Goal: Information Seeking & Learning: Learn about a topic

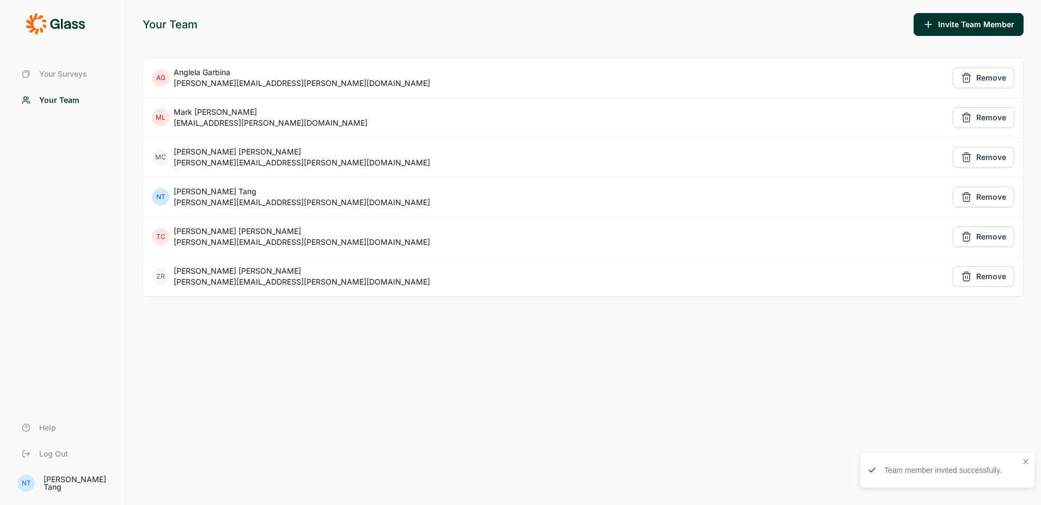
click at [64, 70] on span "Your Surveys" at bounding box center [63, 74] width 48 height 11
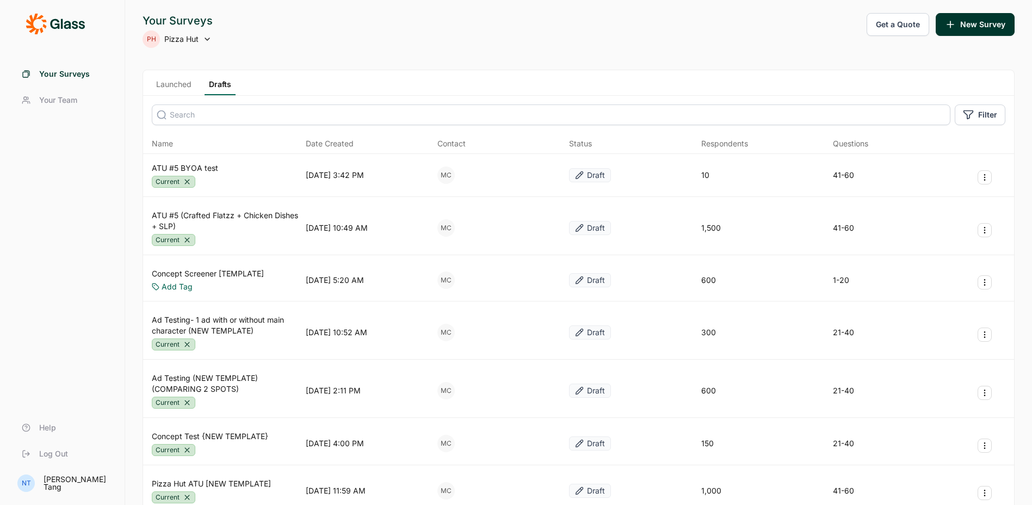
click at [163, 75] on div "Launched Drafts" at bounding box center [578, 83] width 871 height 26
click at [162, 78] on div "Launched Drafts" at bounding box center [578, 83] width 871 height 26
click at [159, 82] on link "Launched" at bounding box center [174, 87] width 44 height 16
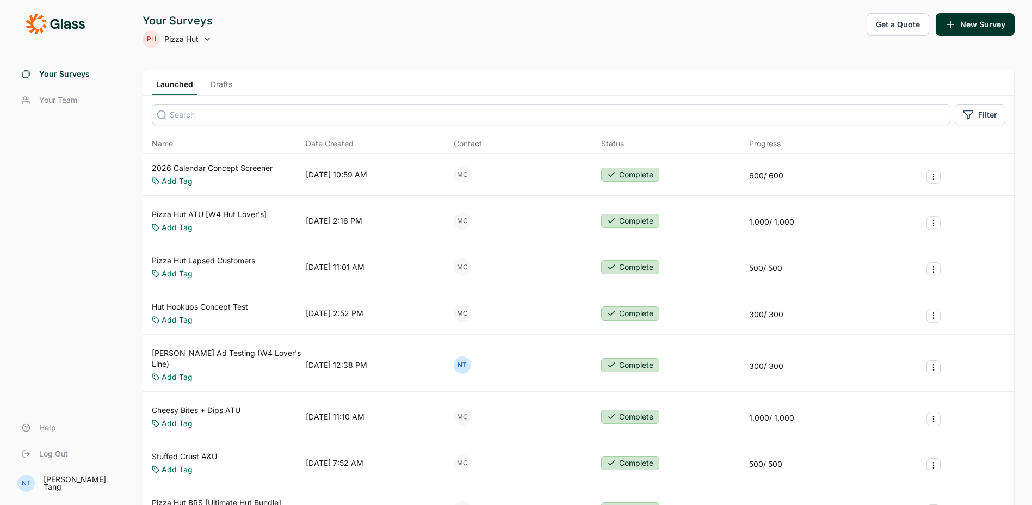
click at [236, 256] on link "Pizza Hut Lapsed Customers" at bounding box center [203, 260] width 103 height 11
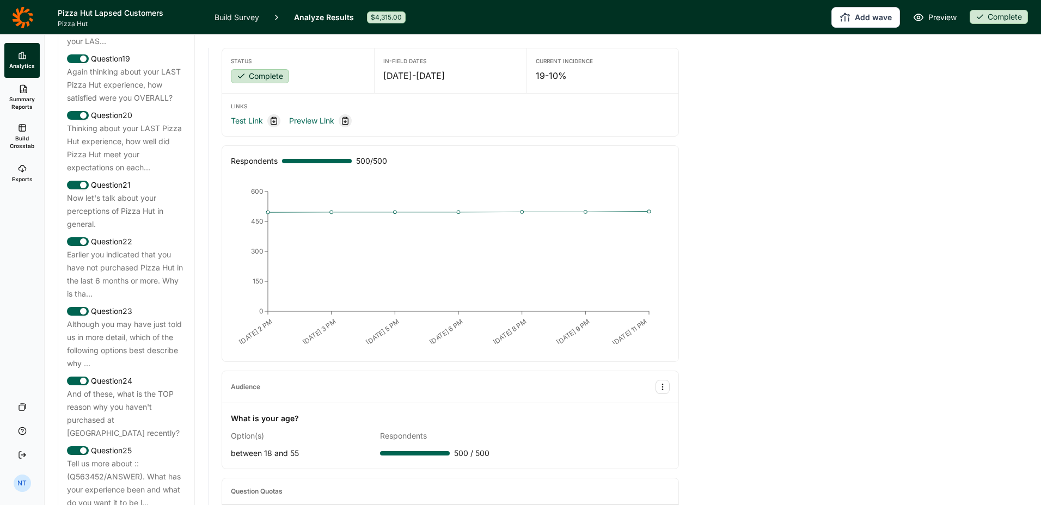
scroll to position [1578, 0]
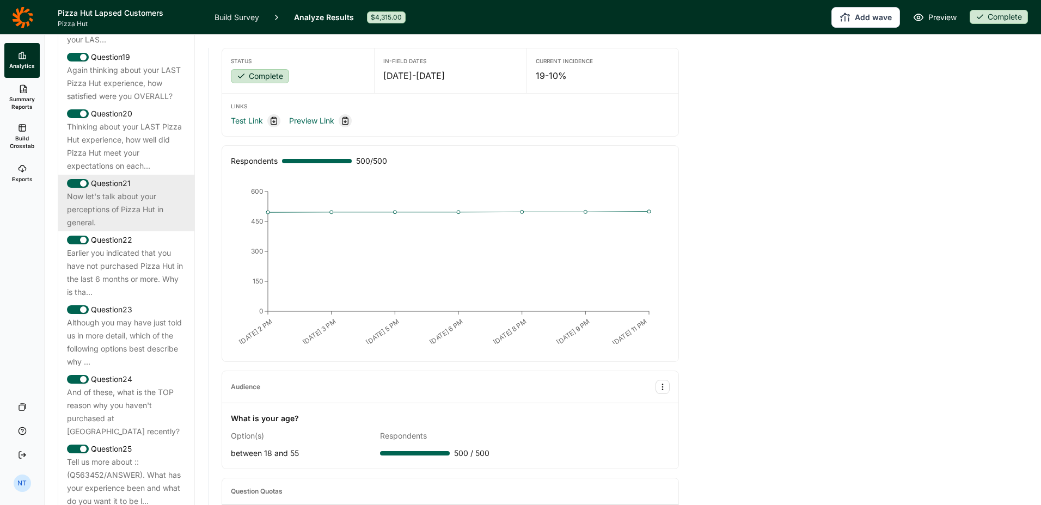
click at [141, 190] on div "Question 21" at bounding box center [126, 183] width 119 height 13
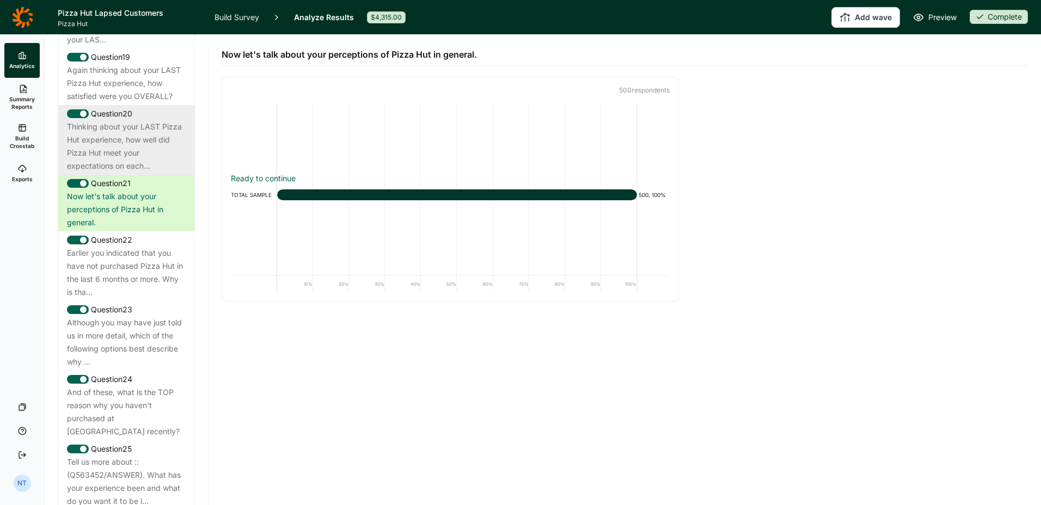
click at [152, 173] on div "Thinking about your LAST Pizza Hut experience, how well did Pizza Hut meet your…" at bounding box center [126, 146] width 119 height 52
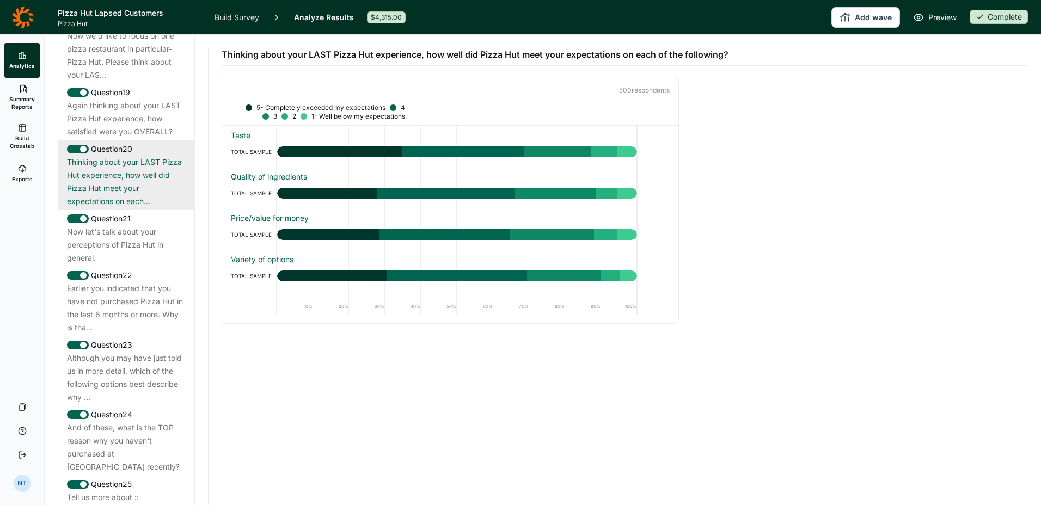
scroll to position [1524, 0]
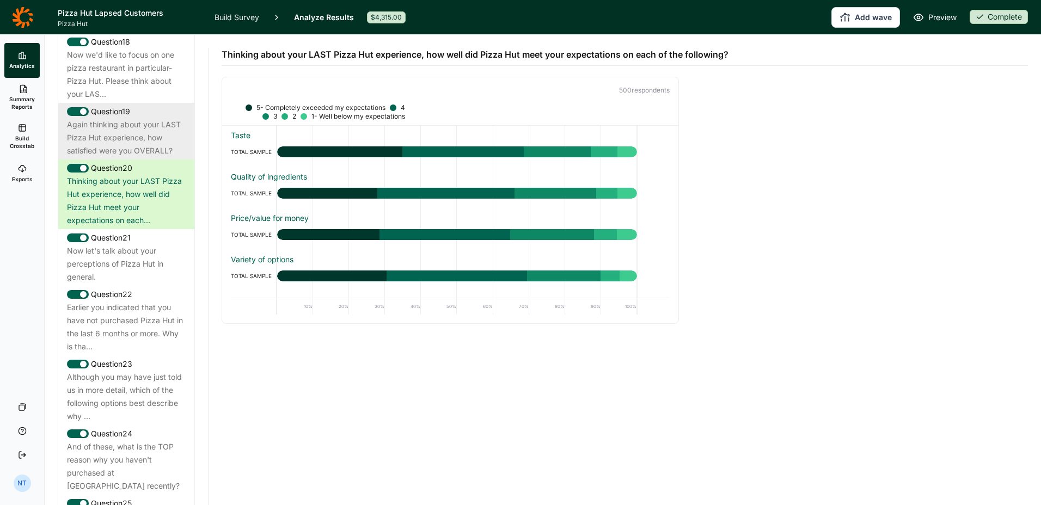
click at [121, 157] on div "Again thinking about your LAST Pizza Hut experience, how satisfied were you OVE…" at bounding box center [126, 137] width 119 height 39
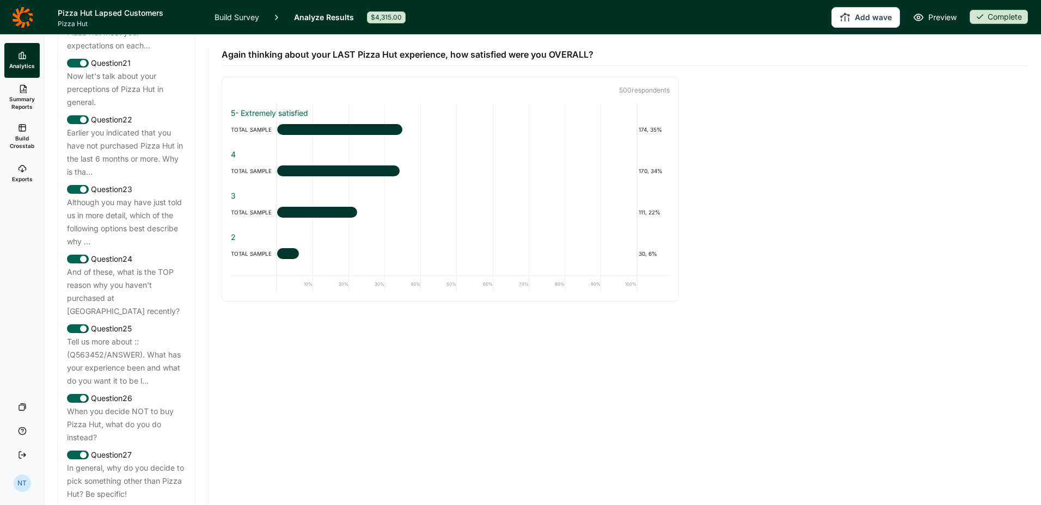
scroll to position [1796, 0]
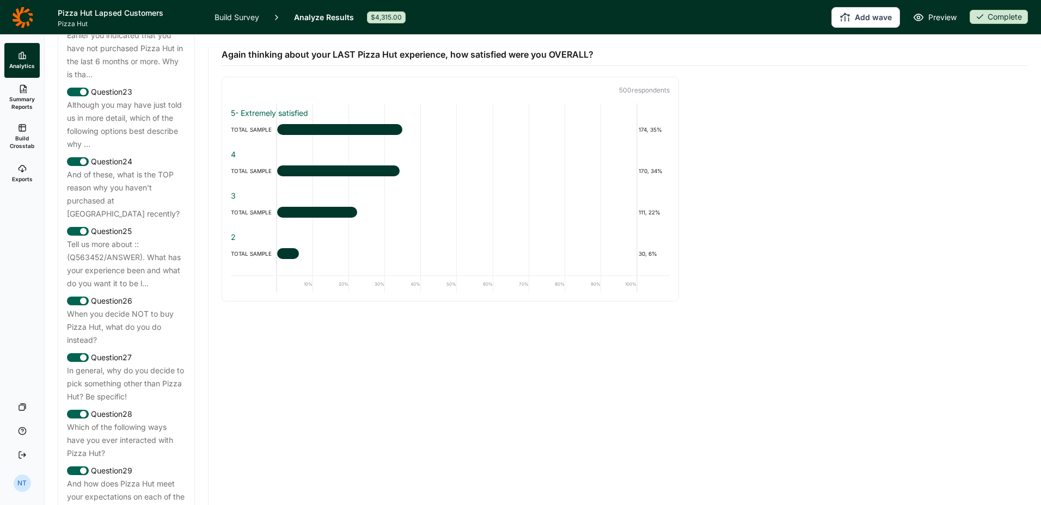
click at [121, 151] on div "Although you may have just told us in more detail, which of the following optio…" at bounding box center [126, 125] width 119 height 52
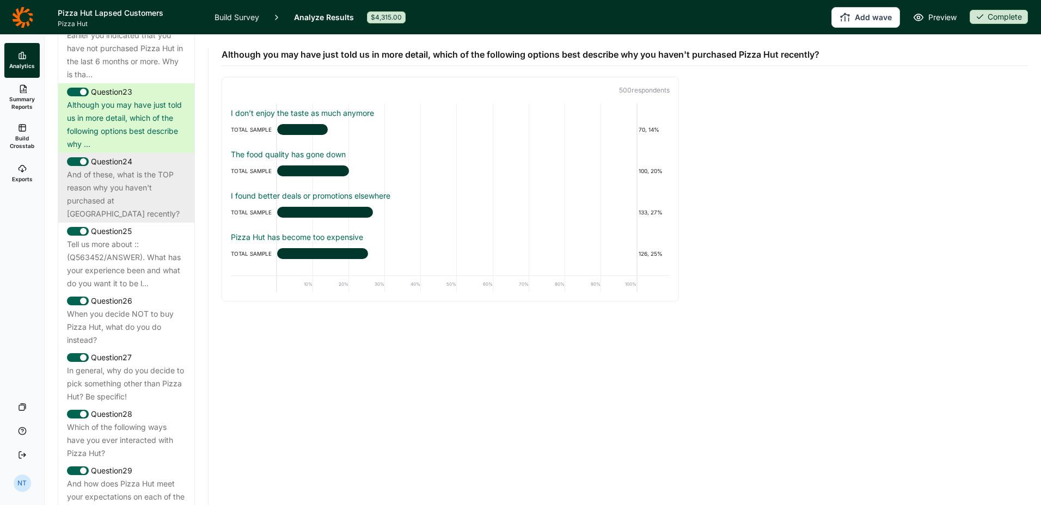
click at [121, 220] on div "And of these, what is the TOP reason why you haven't purchased at [GEOGRAPHIC_D…" at bounding box center [126, 194] width 119 height 52
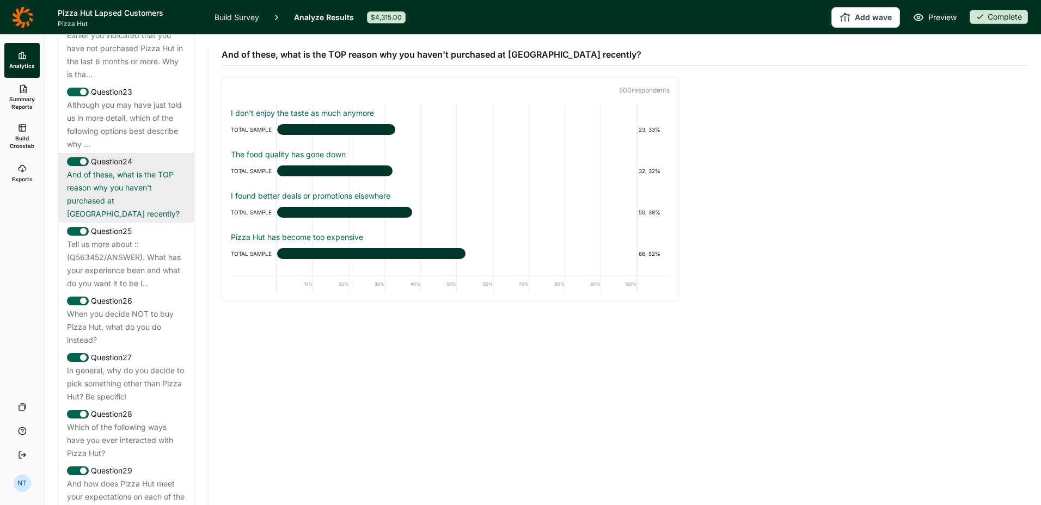
scroll to position [1850, 0]
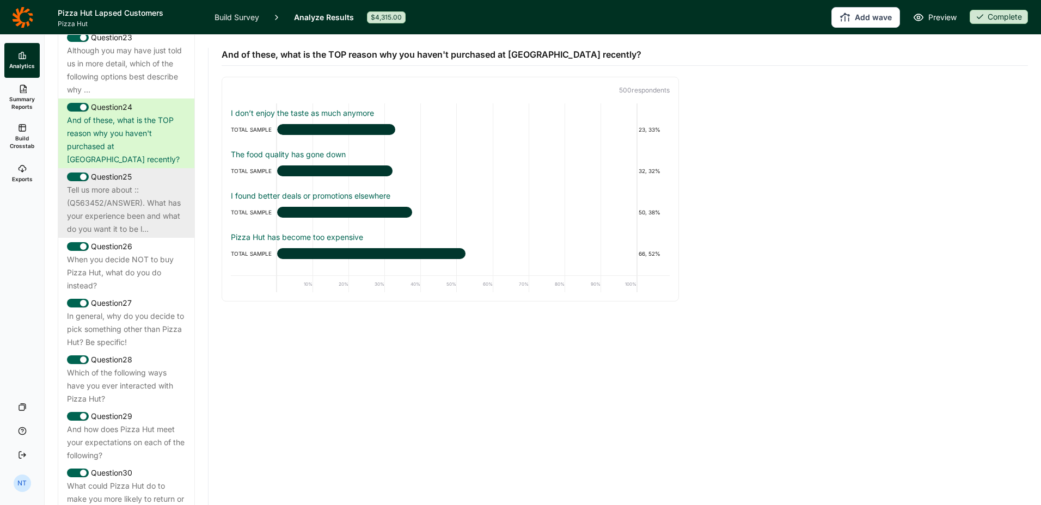
click at [121, 236] on div "Tell us more about ::(Q563452/ANSWER). What has your experience been and what d…" at bounding box center [126, 209] width 119 height 52
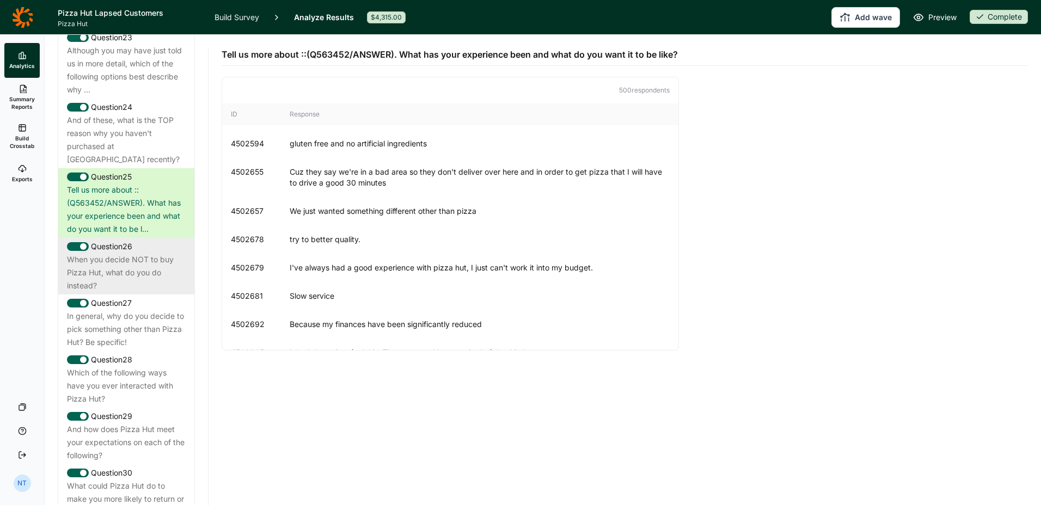
click at [138, 292] on div "When you decide NOT to buy Pizza Hut, what do you do instead?" at bounding box center [126, 272] width 119 height 39
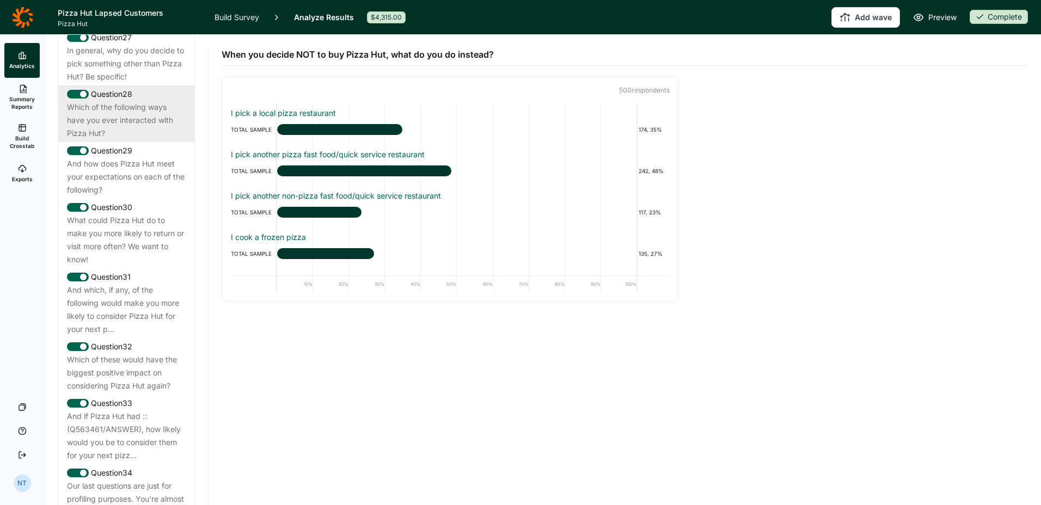
scroll to position [2123, 0]
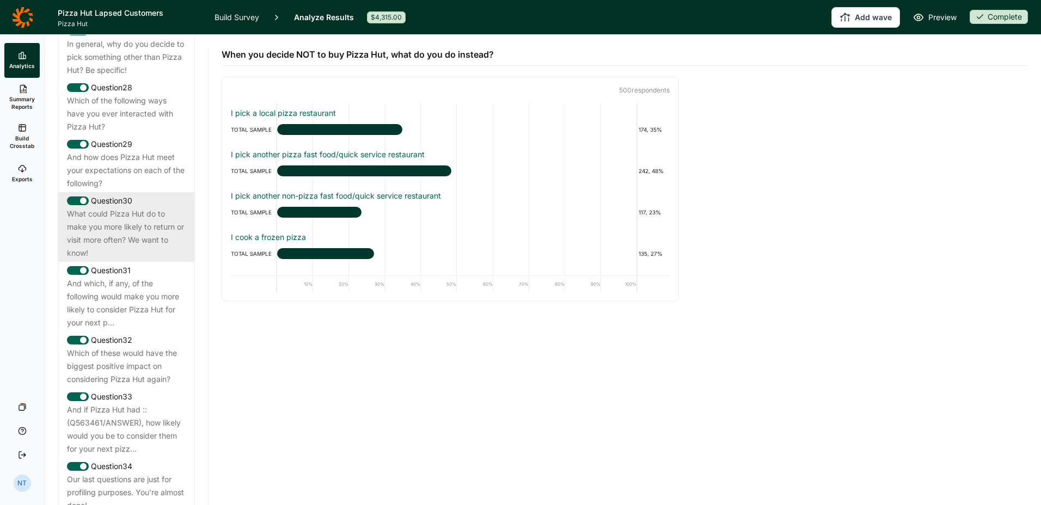
click at [134, 260] on div "What could Pizza Hut do to make you more likely to return or visit more often? …" at bounding box center [126, 233] width 119 height 52
